Goal: Task Accomplishment & Management: Use online tool/utility

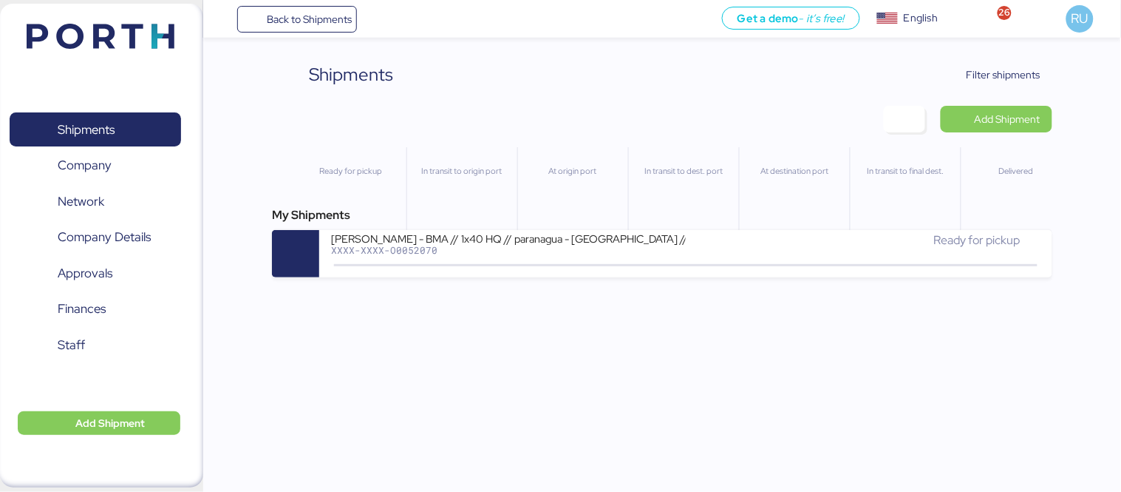
click at [159, 47] on img at bounding box center [101, 36] width 148 height 25
click at [979, 68] on span "Filter shipments" at bounding box center [1004, 75] width 74 height 18
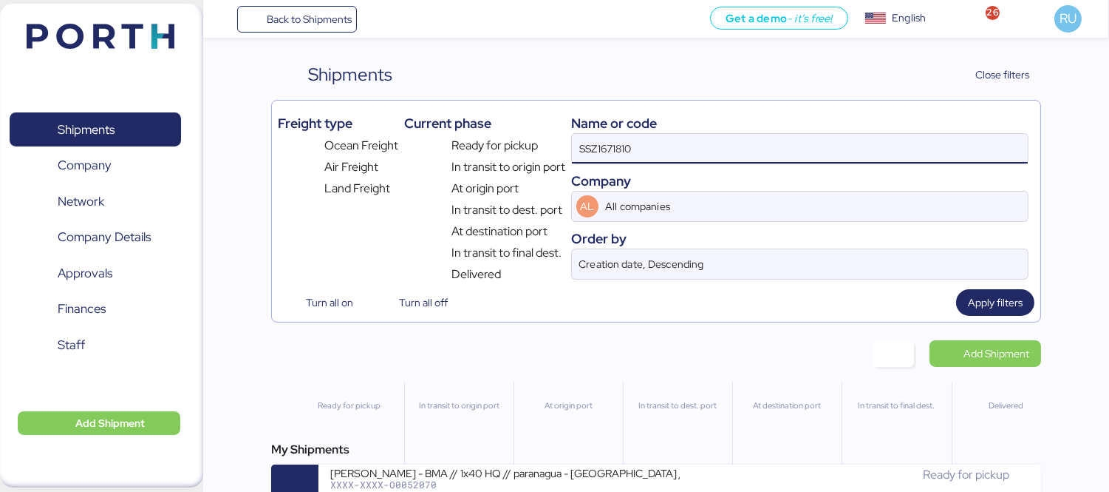
click at [713, 149] on input "SSZ1671810" at bounding box center [800, 149] width 456 height 30
paste input "O0052062"
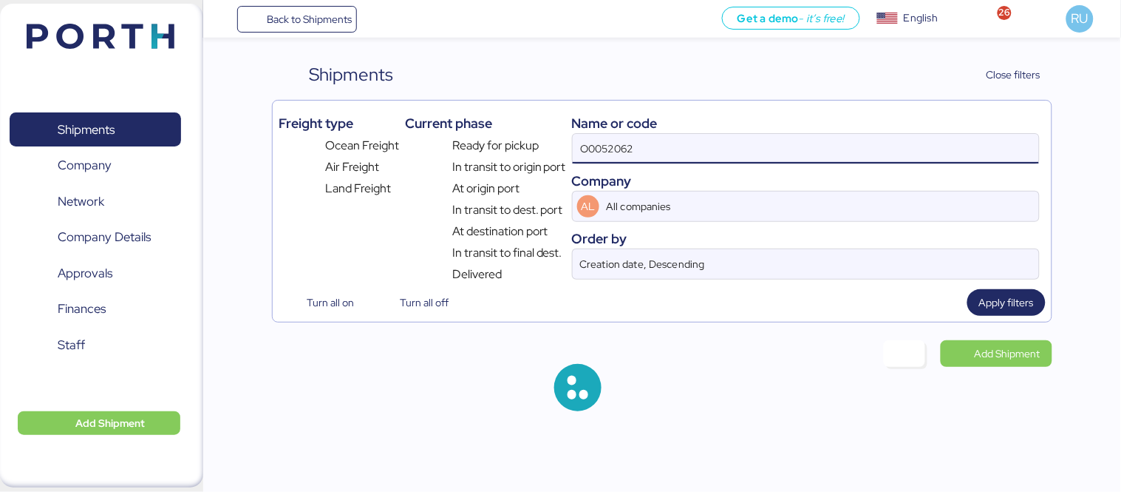
type input "O0052062"
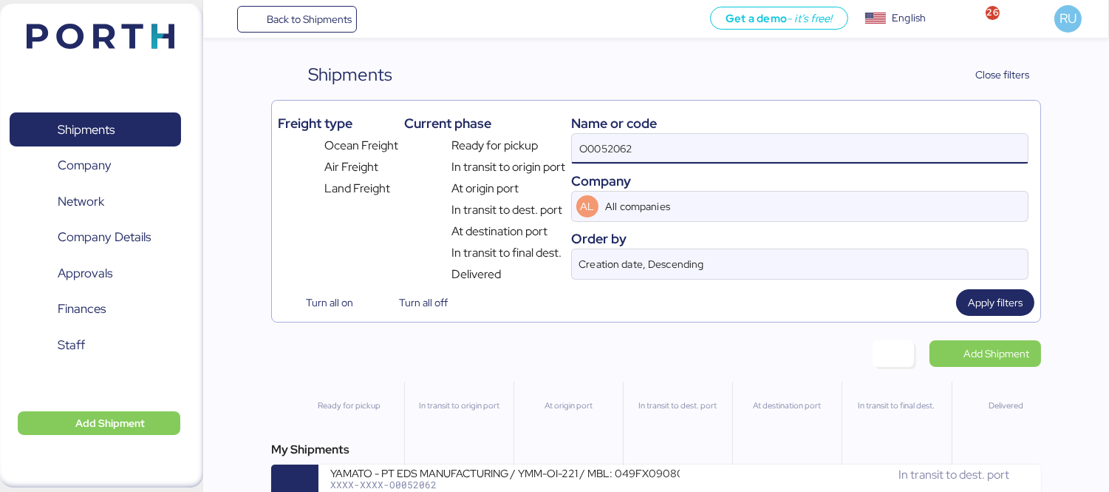
scroll to position [35, 0]
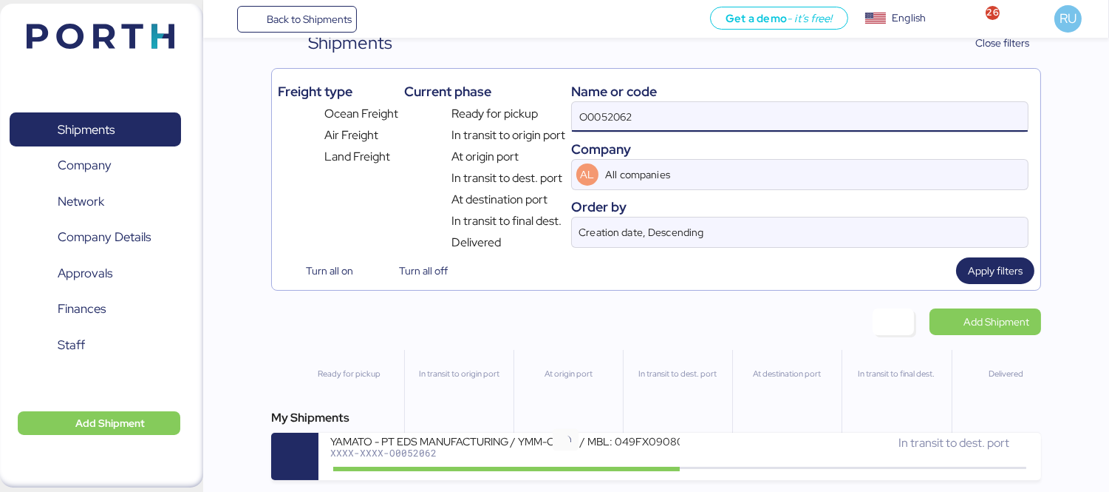
click at [585, 462] on icon at bounding box center [565, 468] width 71 height 16
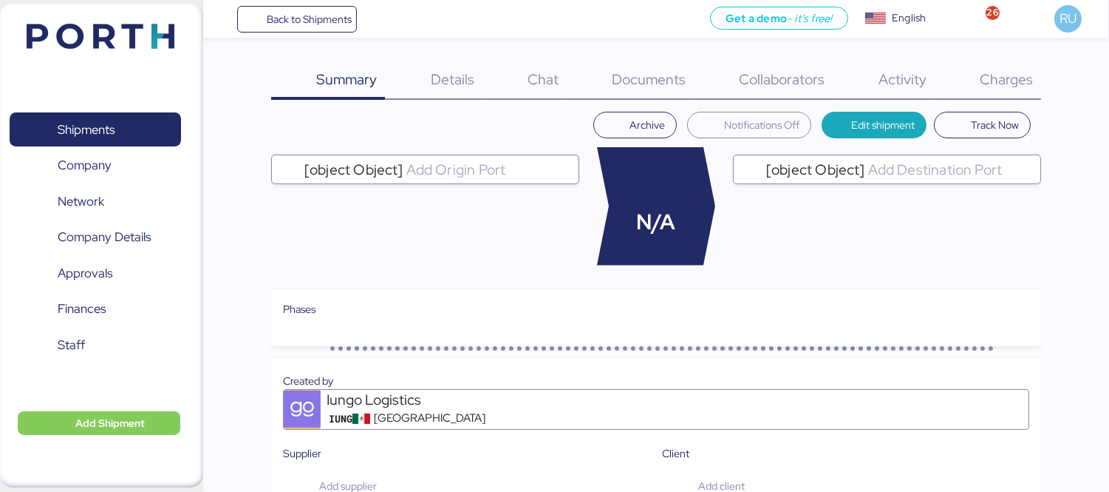
click at [972, 70] on div "Charges 0" at bounding box center [988, 80] width 106 height 38
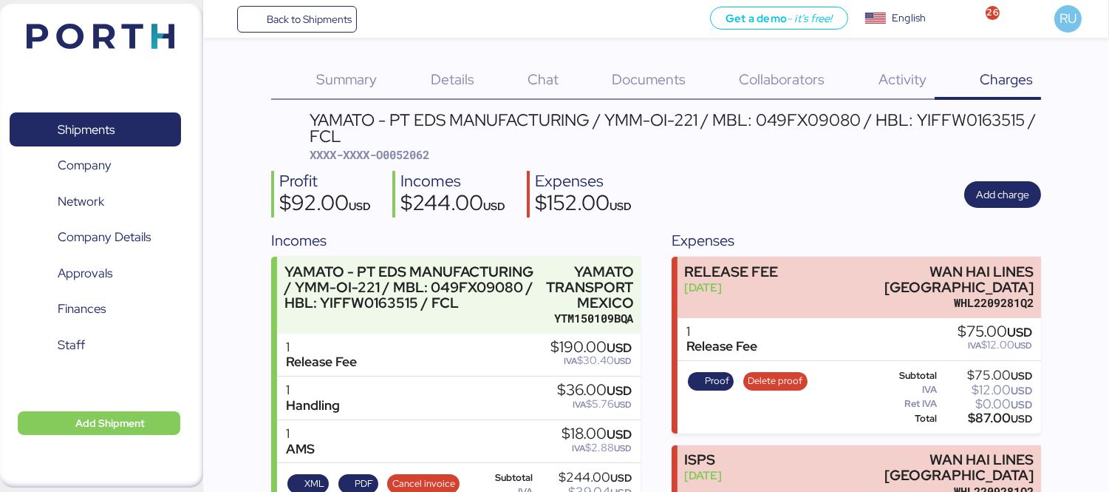
click at [647, 74] on span "Documents" at bounding box center [649, 78] width 74 height 19
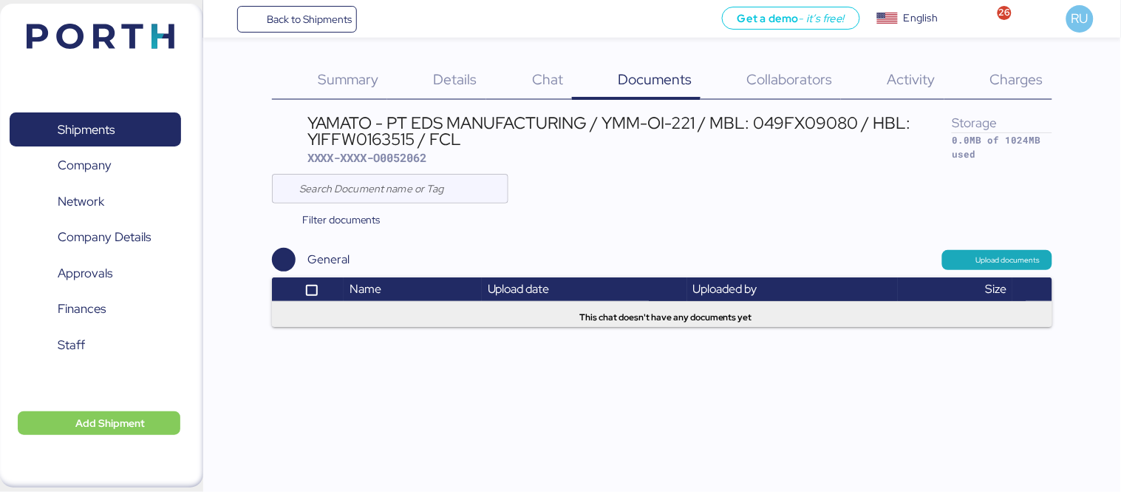
click at [400, 150] on span "XXXX-XXXX-O0052062" at bounding box center [367, 157] width 120 height 15
copy span "O0052062"
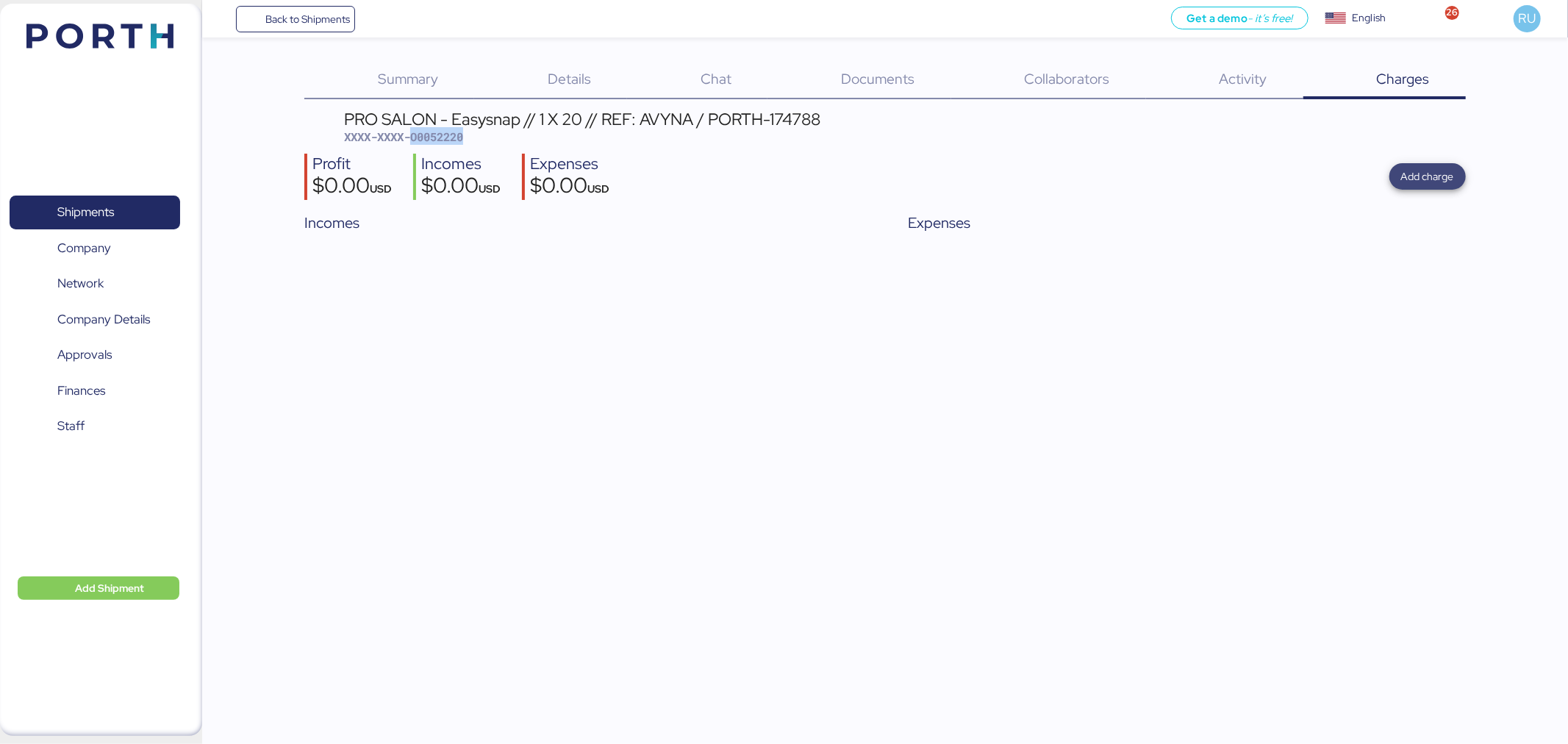
click at [1424, 171] on span "Add charge" at bounding box center [1427, 177] width 53 height 18
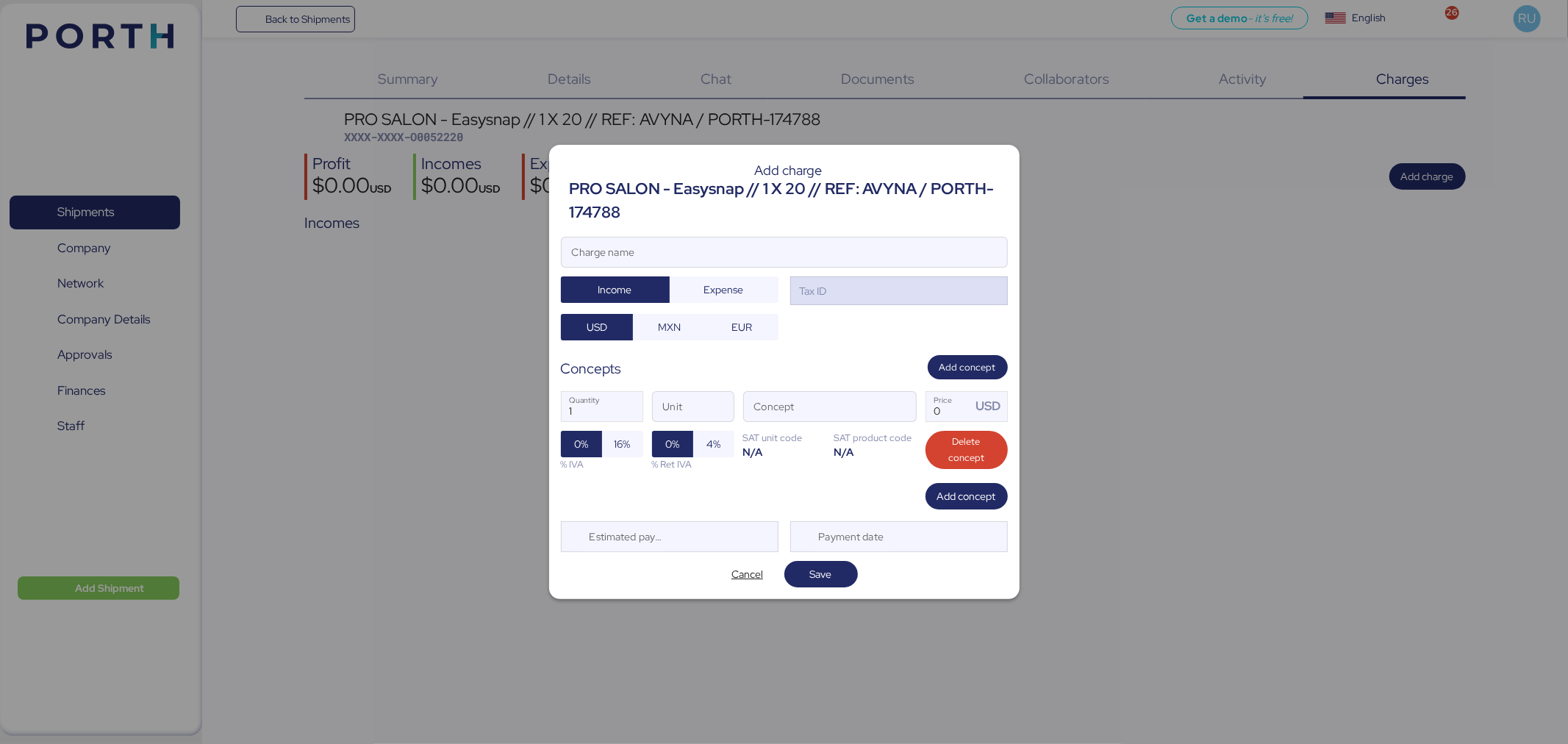
click at [894, 288] on div "Tax ID" at bounding box center [899, 291] width 218 height 30
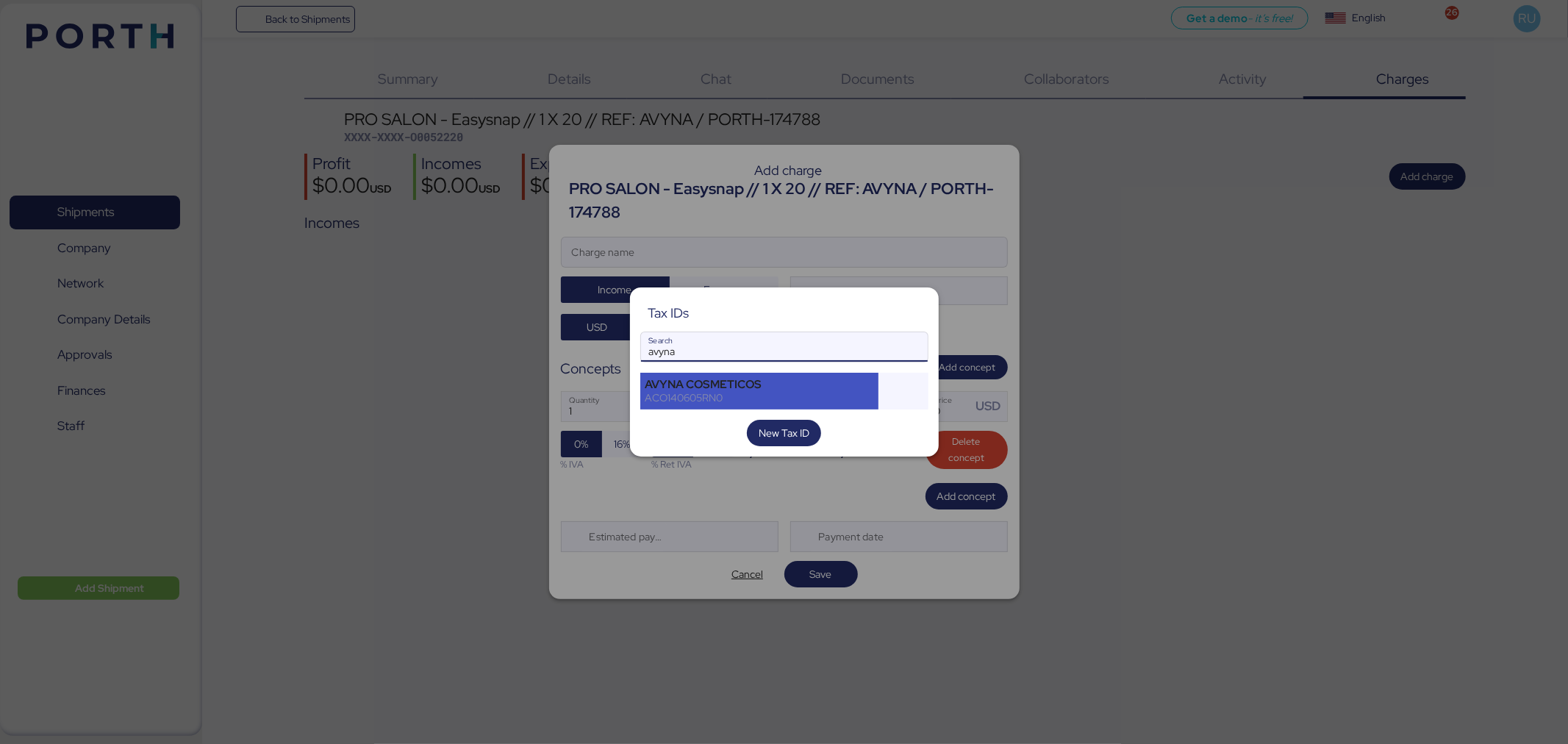
type input "avyna"
click at [759, 385] on div "AVYNA COSMETICOS" at bounding box center [760, 384] width 229 height 13
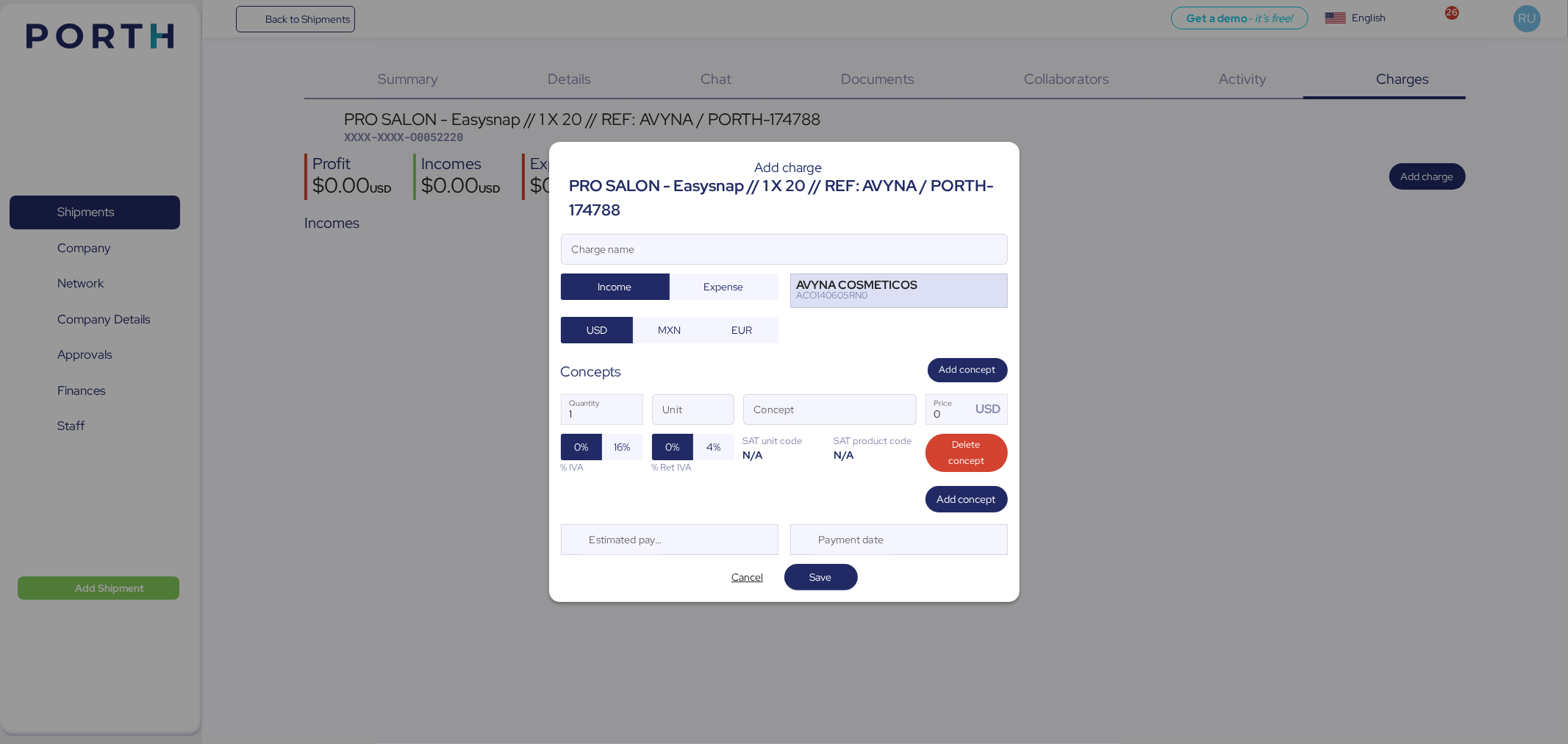
click at [930, 288] on div "AVYNA COSMETICOS ACO140605RN0" at bounding box center [899, 290] width 218 height 35
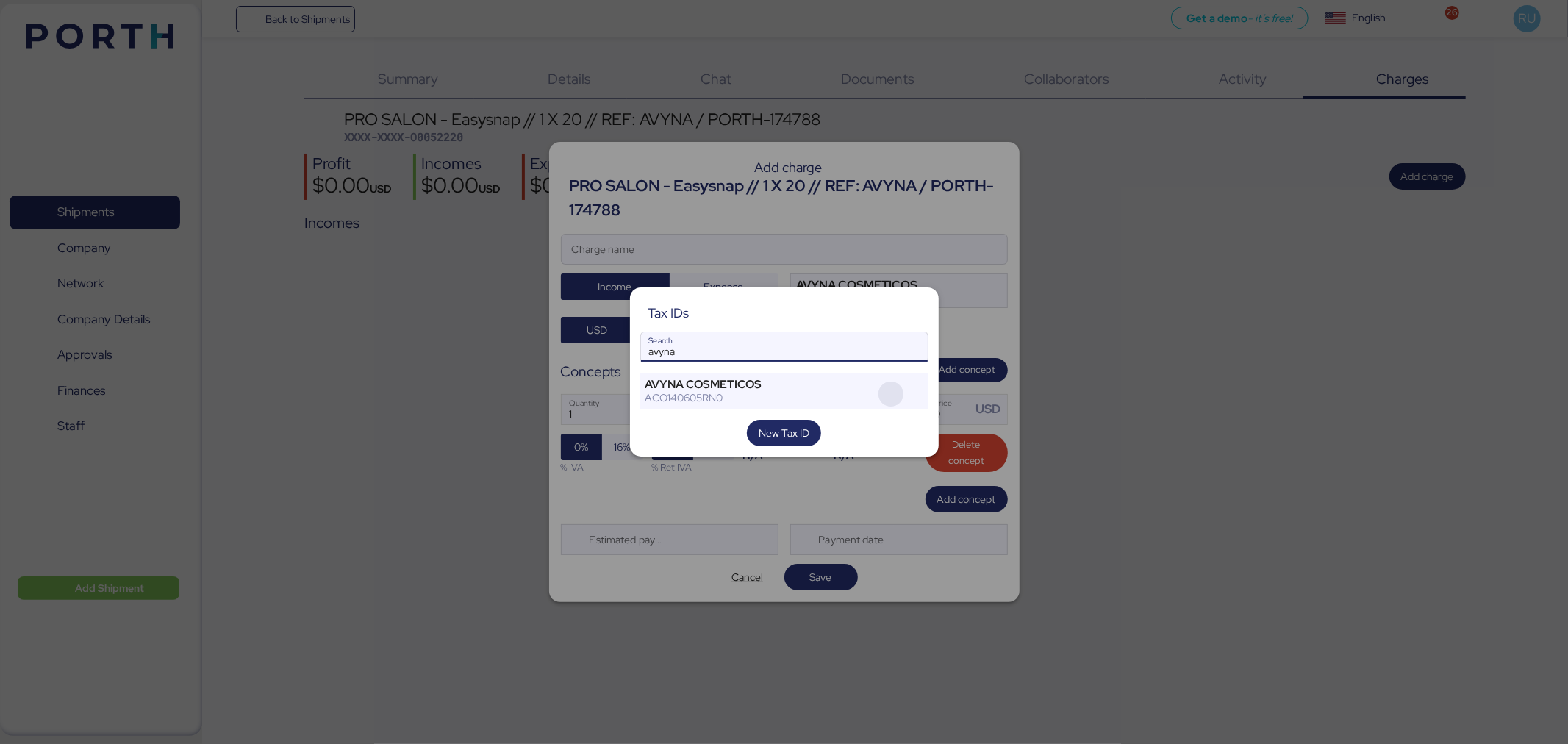
type input "avyna"
click at [901, 393] on span "button" at bounding box center [890, 394] width 25 height 25
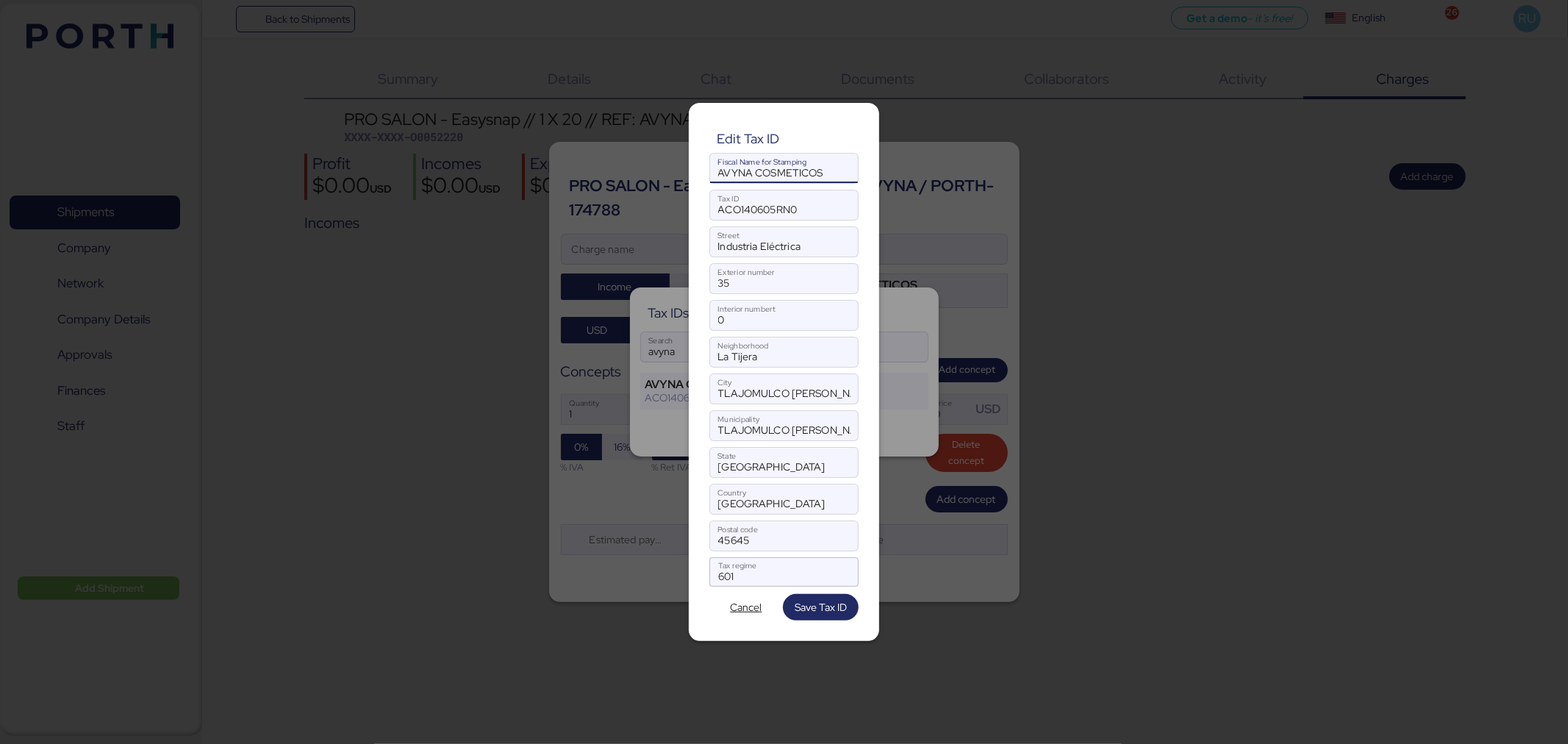
drag, startPoint x: 824, startPoint y: 173, endPoint x: 703, endPoint y: 180, distance: 121.2
click at [703, 180] on div "Edit Tax ID AVYNA COSMETICOS Fiscal Name for Stamping ACO140605RN0 Tax ID Indus…" at bounding box center [784, 371] width 190 height 538
click at [756, 210] on input "ACO140605RN0" at bounding box center [784, 205] width 148 height 30
click at [818, 611] on span "Save Tax ID" at bounding box center [820, 608] width 52 height 18
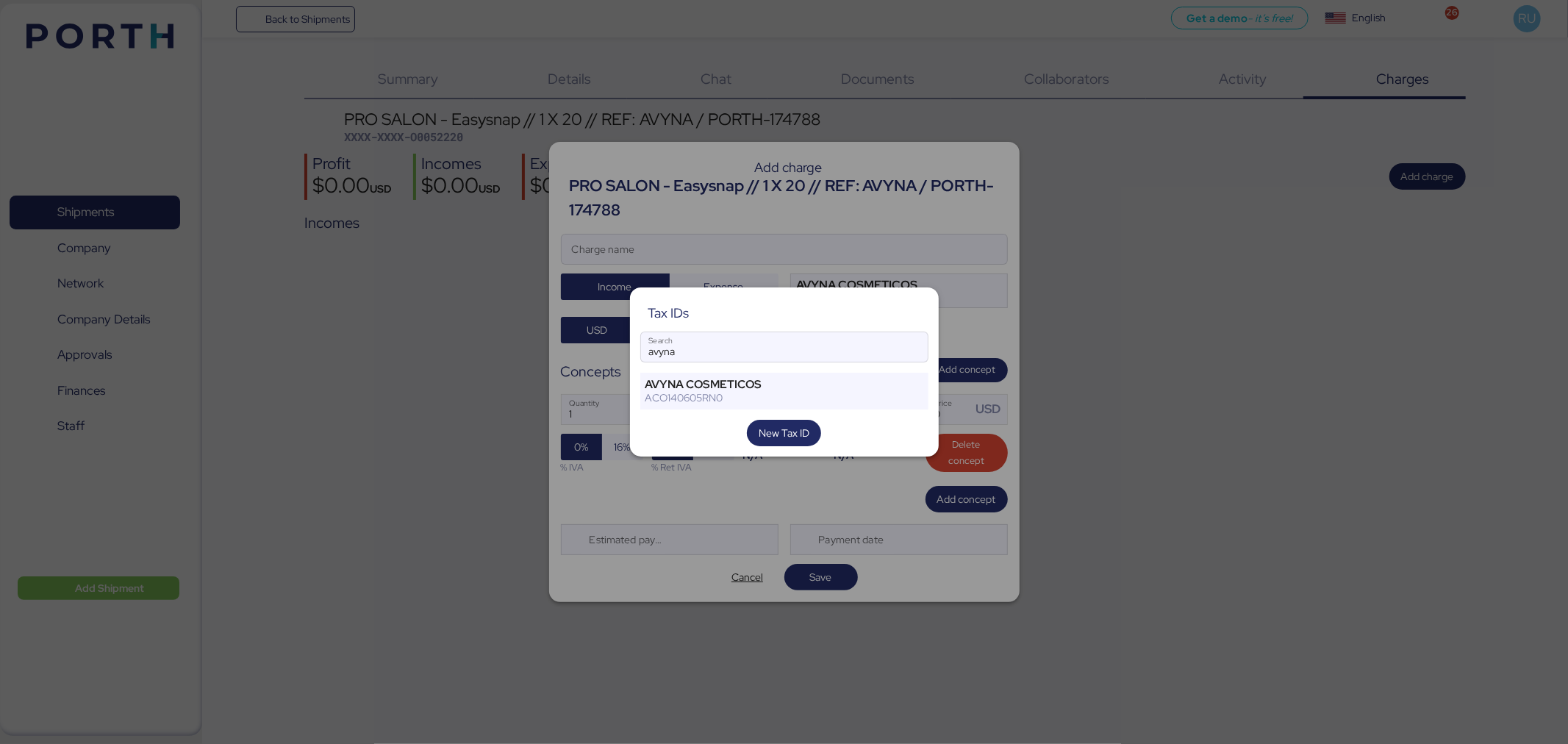
click at [1058, 299] on div at bounding box center [784, 372] width 1568 height 744
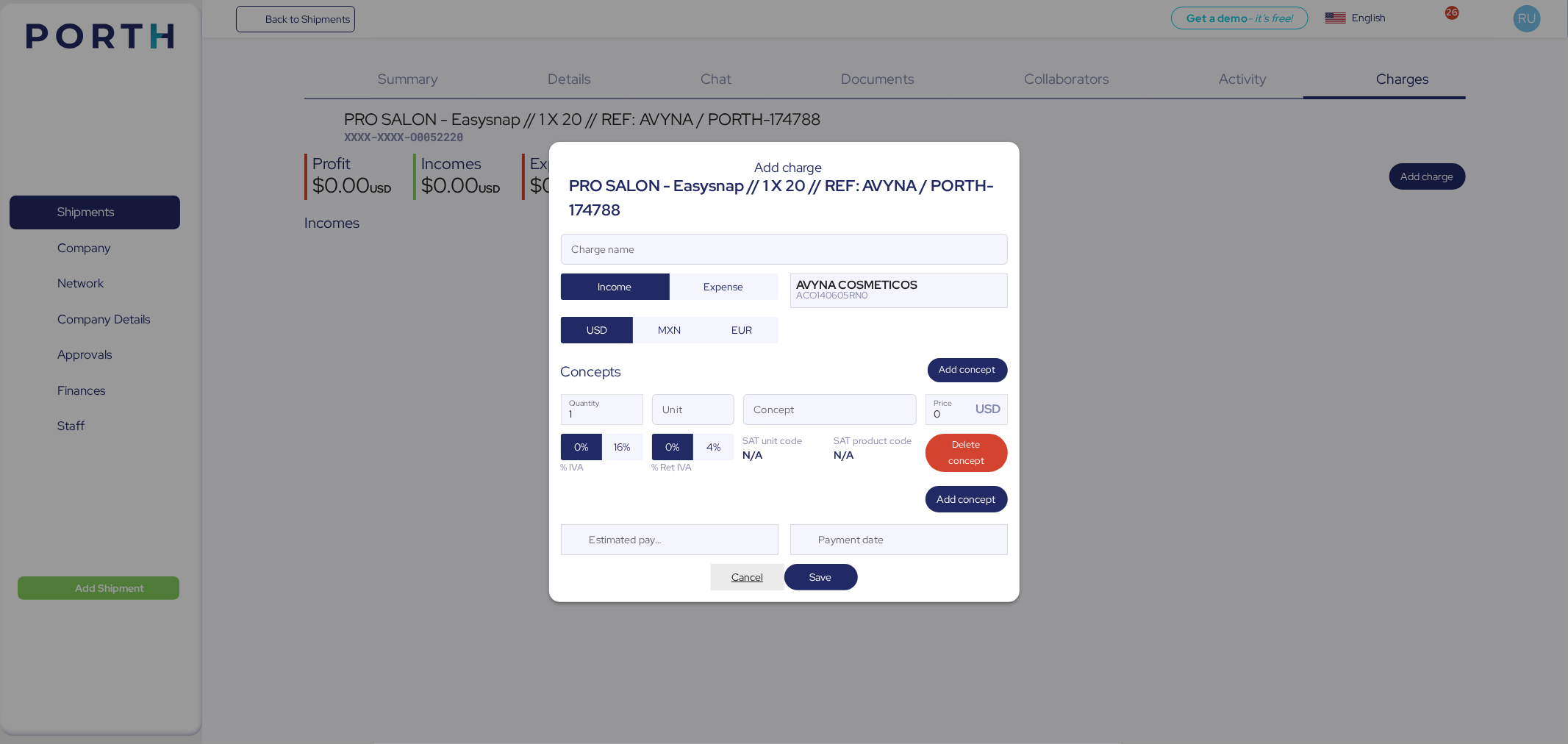
click at [748, 575] on span "Cancel" at bounding box center [747, 577] width 32 height 18
